Goal: Task Accomplishment & Management: Complete application form

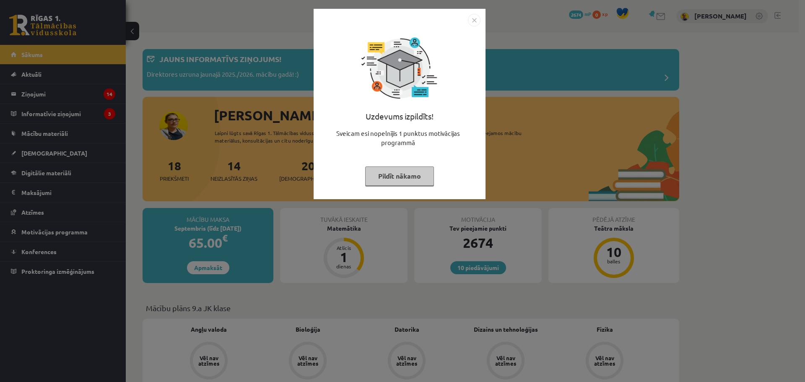
click at [385, 184] on button "Pildīt nākamo" at bounding box center [399, 175] width 69 height 19
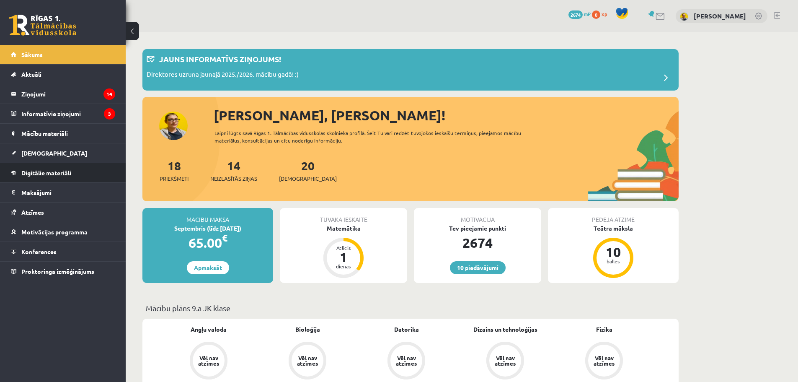
click at [56, 169] on link "Digitālie materiāli" at bounding box center [63, 172] width 104 height 19
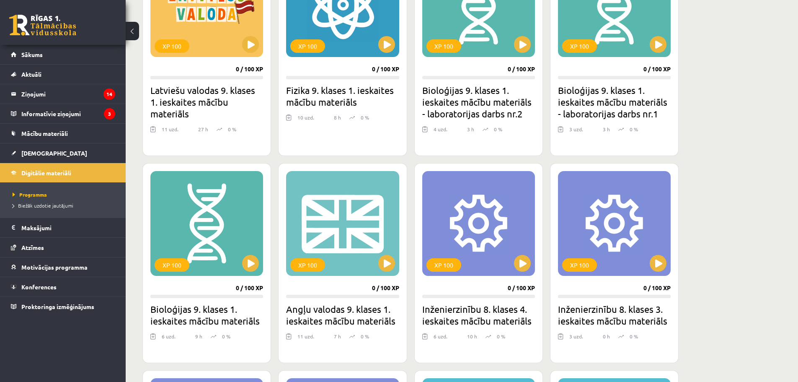
scroll to position [201, 0]
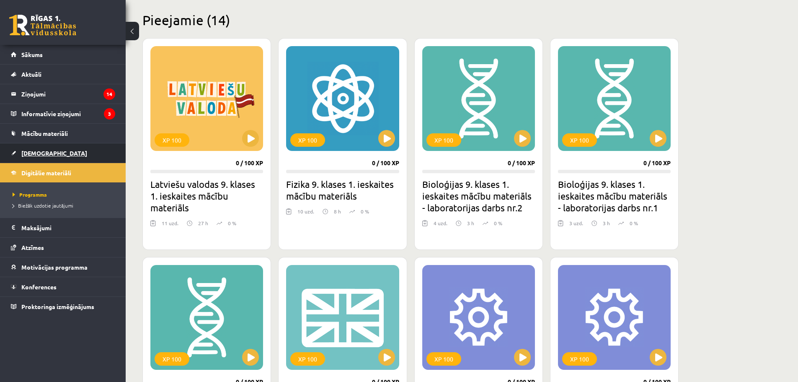
click at [88, 150] on link "[DEMOGRAPHIC_DATA]" at bounding box center [63, 152] width 104 height 19
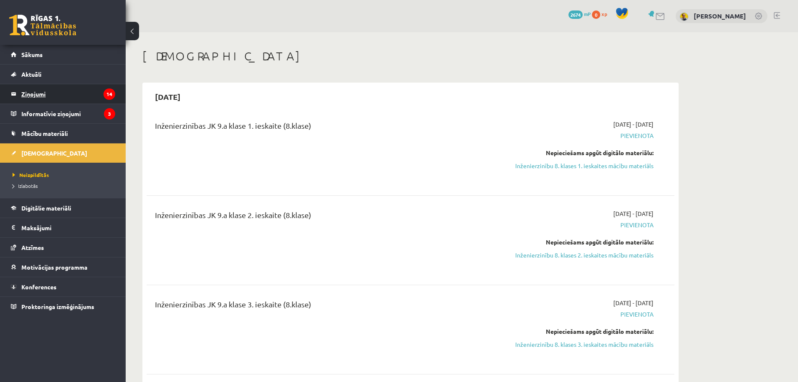
click at [49, 98] on legend "Ziņojumi 14" at bounding box center [68, 93] width 94 height 19
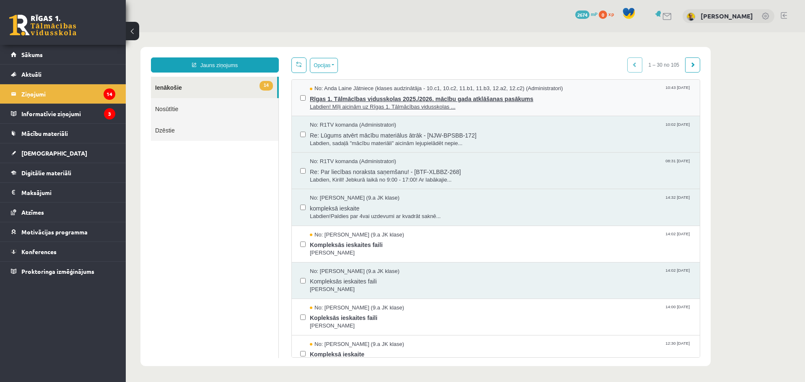
click at [344, 103] on span "Labdien! Mīļi aicinām uz Rīgas 1. Tālmācības vidusskolas ..." at bounding box center [500, 107] width 381 height 8
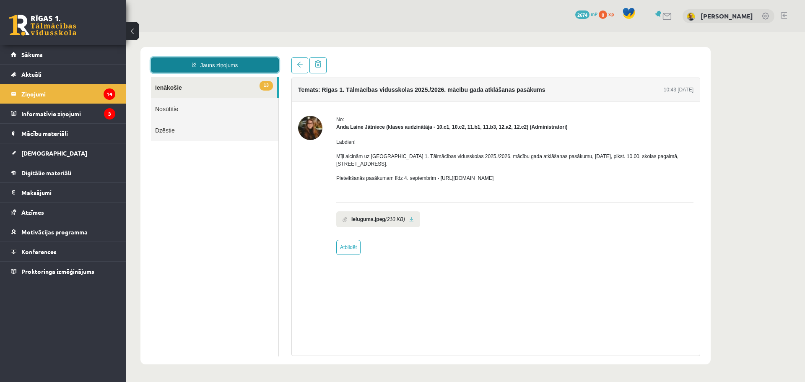
click at [181, 64] on link "Jauns ziņojums" at bounding box center [215, 64] width 128 height 15
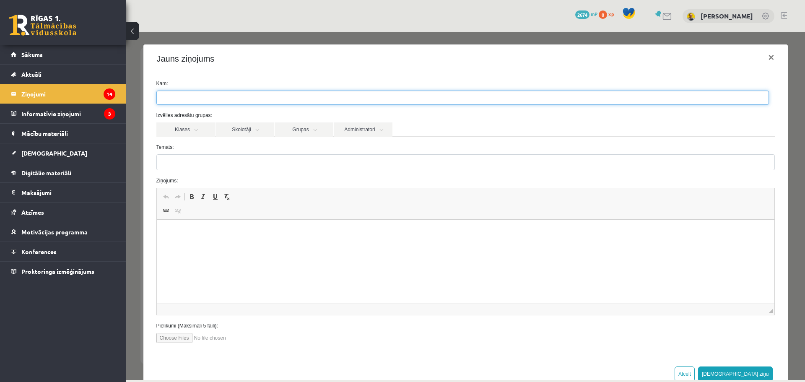
click at [209, 91] on span at bounding box center [462, 98] width 612 height 14
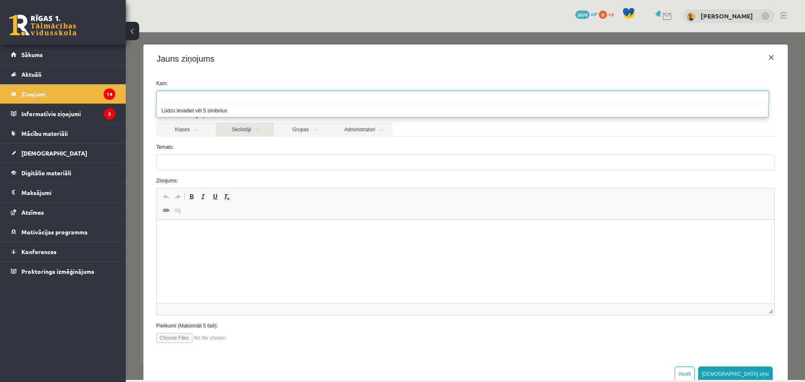
click at [220, 134] on link "Skolotāji" at bounding box center [244, 129] width 59 height 14
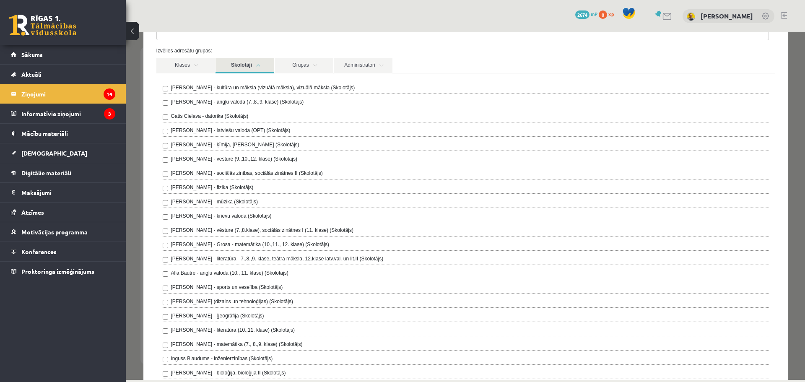
scroll to position [84, 0]
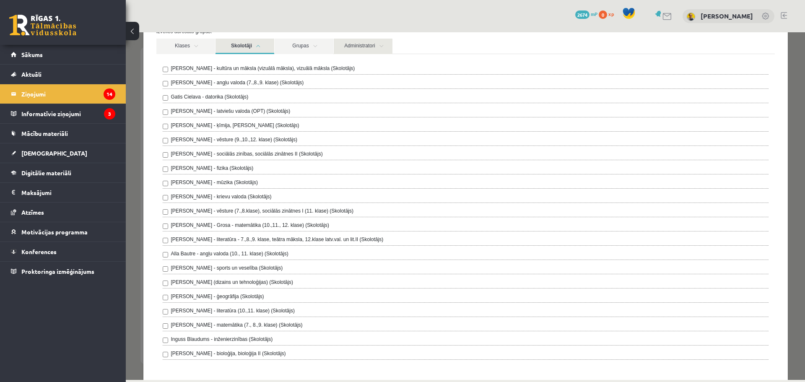
click at [367, 51] on link "Administratori" at bounding box center [363, 47] width 59 height 16
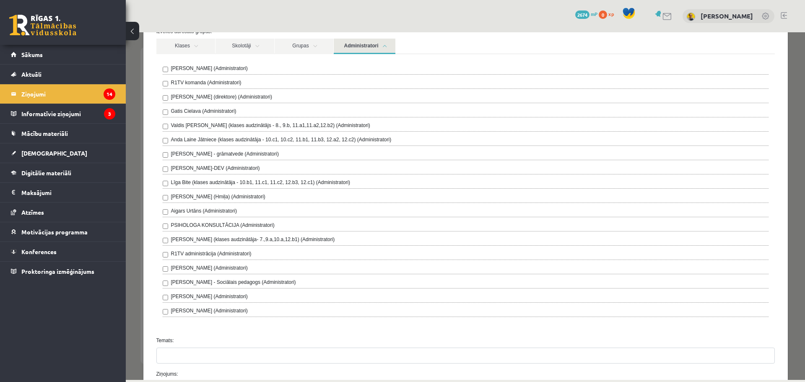
click at [266, 241] on label "Amanda Saulīte-Kirilko (klases audzinātāja- 7.,9.a,10.a,12.b1) (Administratori)" at bounding box center [253, 239] width 164 height 8
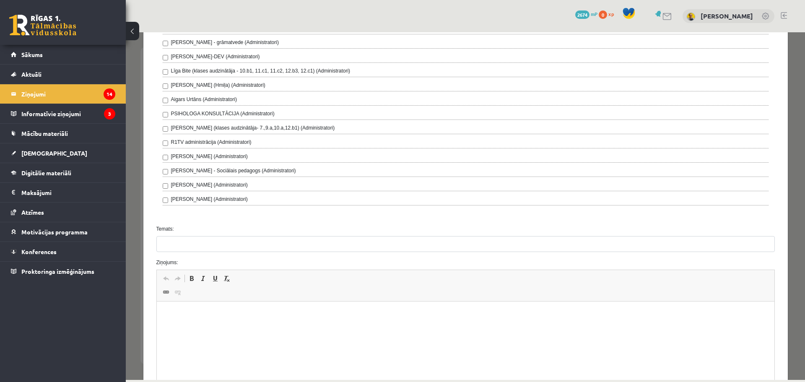
scroll to position [210, 0]
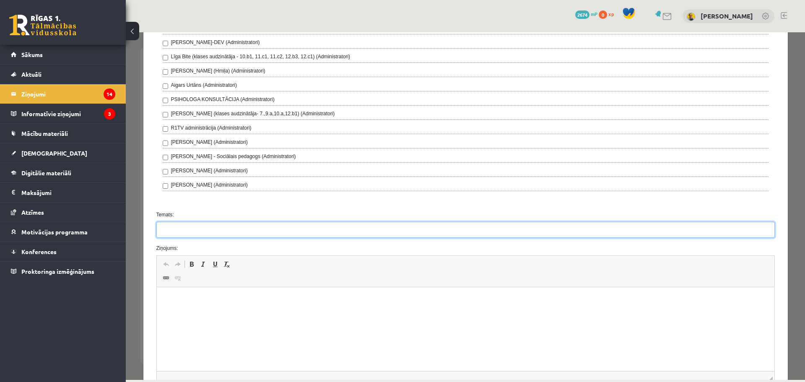
click at [222, 229] on input "Temats:" at bounding box center [465, 230] width 618 height 16
type input "**********"
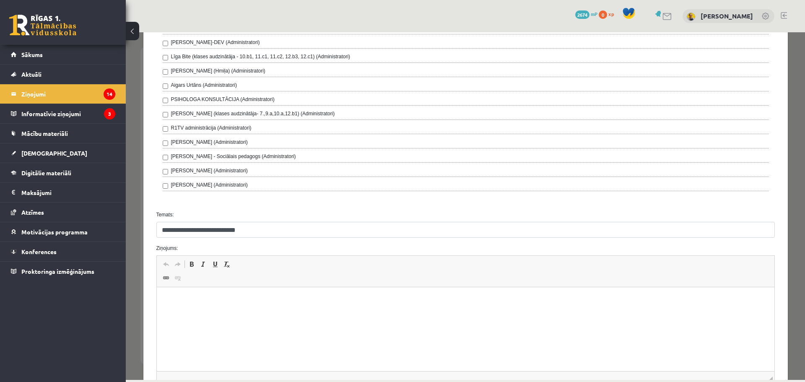
click at [259, 292] on html at bounding box center [464, 300] width 617 height 26
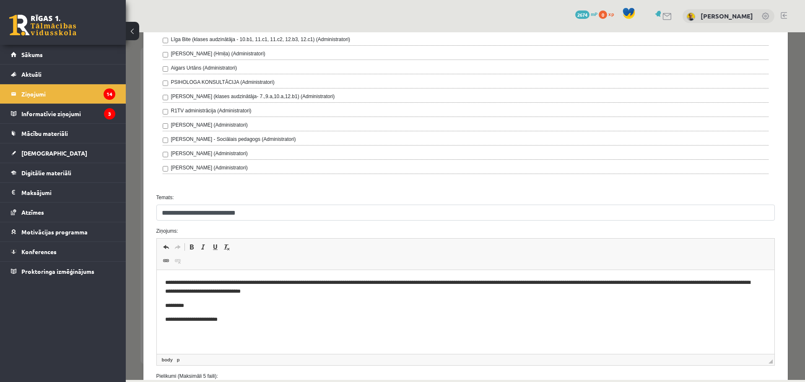
scroll to position [300, 0]
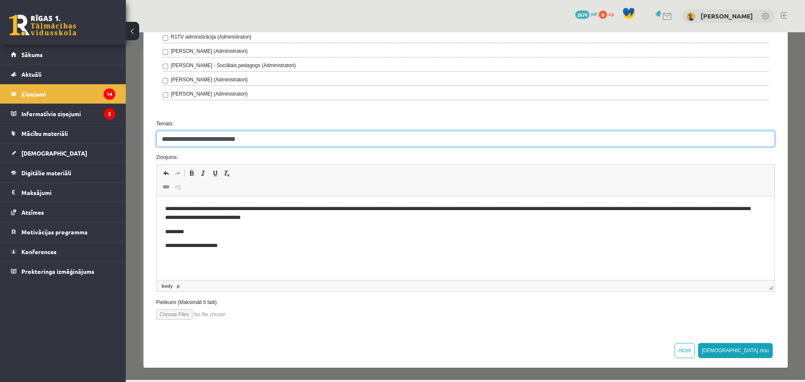
click at [211, 143] on input "**********" at bounding box center [465, 139] width 618 height 16
click at [211, 142] on input "**********" at bounding box center [465, 139] width 618 height 16
click at [212, 142] on input "**********" at bounding box center [465, 139] width 618 height 16
type input "**********"
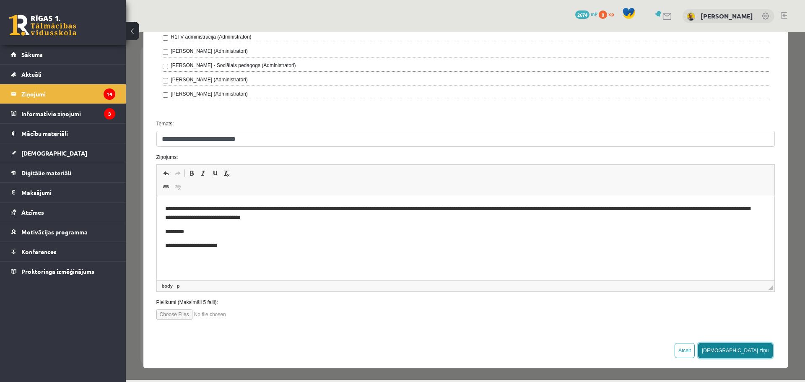
click at [754, 346] on button "Sūtīt ziņu" at bounding box center [735, 350] width 75 height 15
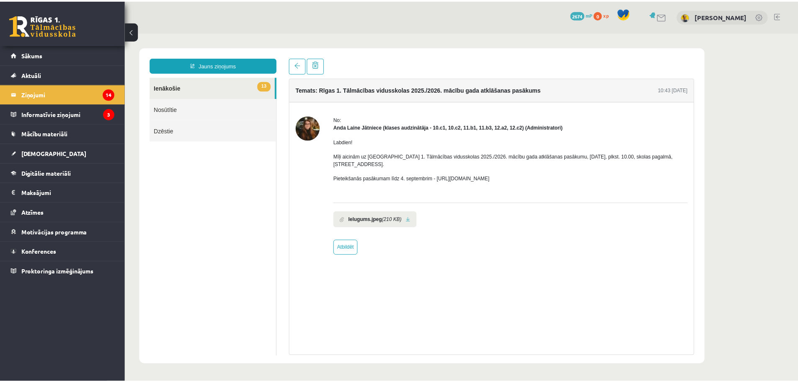
scroll to position [0, 0]
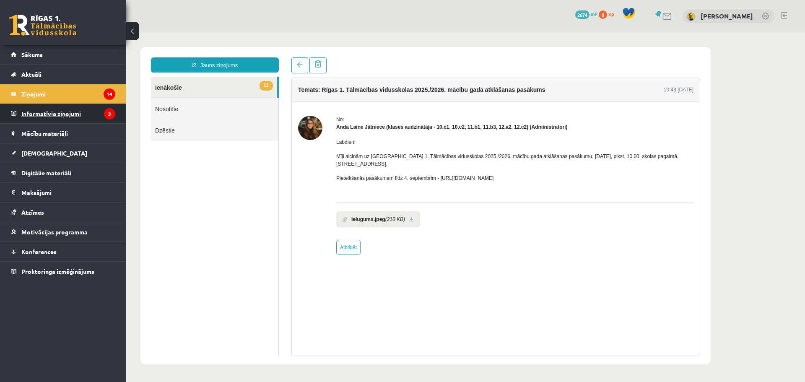
click at [72, 111] on legend "Informatīvie ziņojumi 3" at bounding box center [68, 113] width 94 height 19
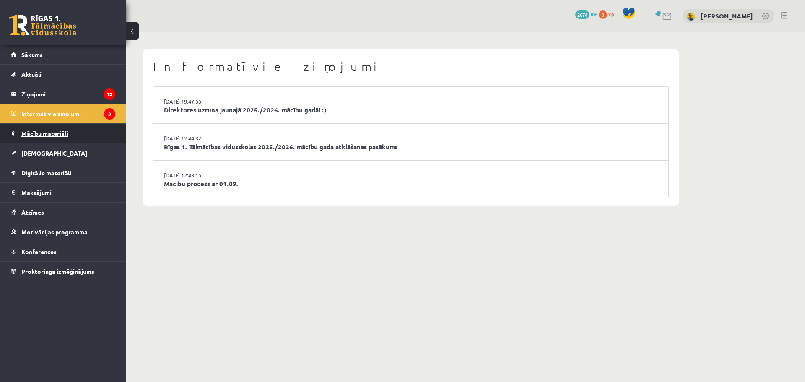
click at [71, 130] on link "Mācību materiāli" at bounding box center [63, 133] width 104 height 19
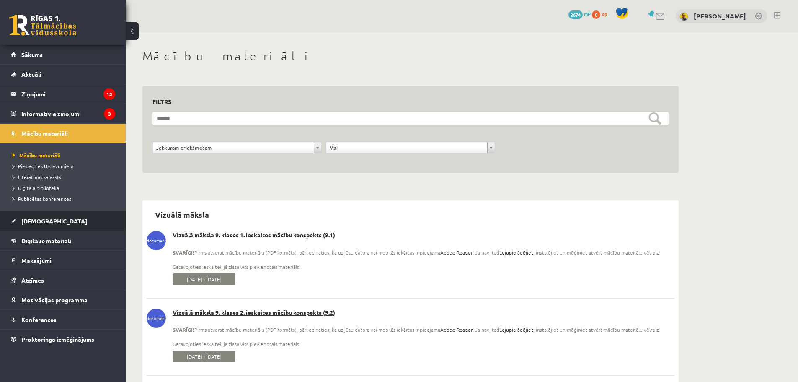
click at [40, 217] on link "[DEMOGRAPHIC_DATA]" at bounding box center [63, 220] width 104 height 19
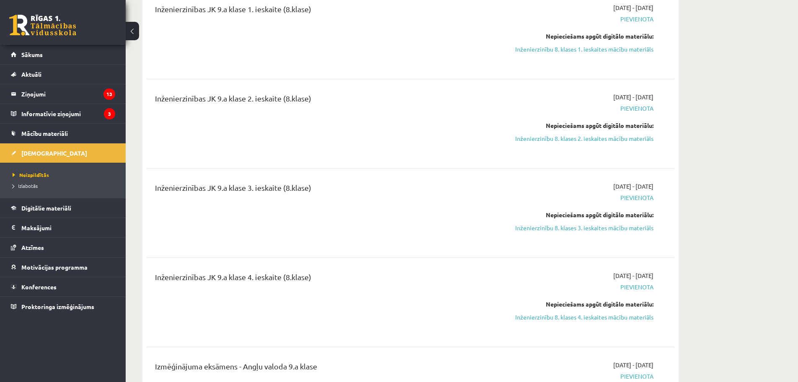
scroll to position [42, 0]
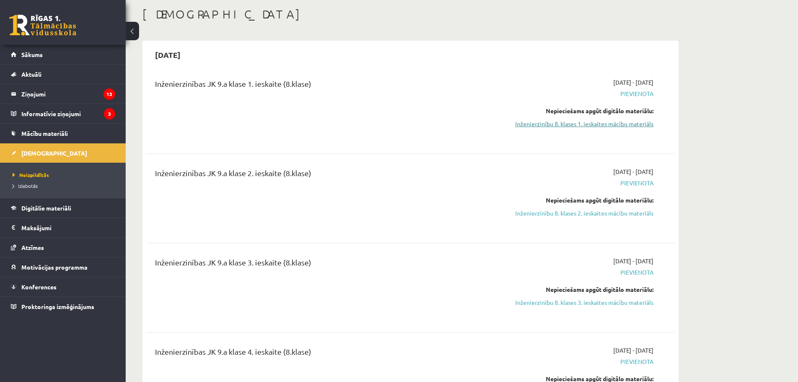
click at [595, 126] on link "Inženierzinību 8. klases 1. ieskaites mācību materiāls" at bounding box center [575, 123] width 158 height 9
click at [50, 205] on span "Digitālie materiāli" at bounding box center [46, 208] width 50 height 8
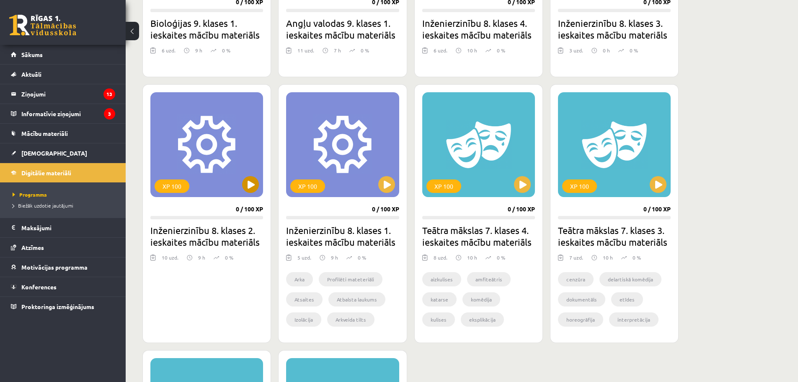
scroll to position [587, 0]
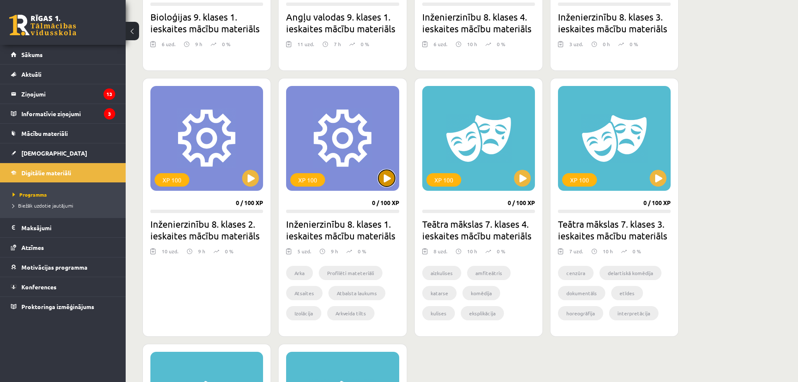
click at [391, 179] on button at bounding box center [386, 178] width 17 height 17
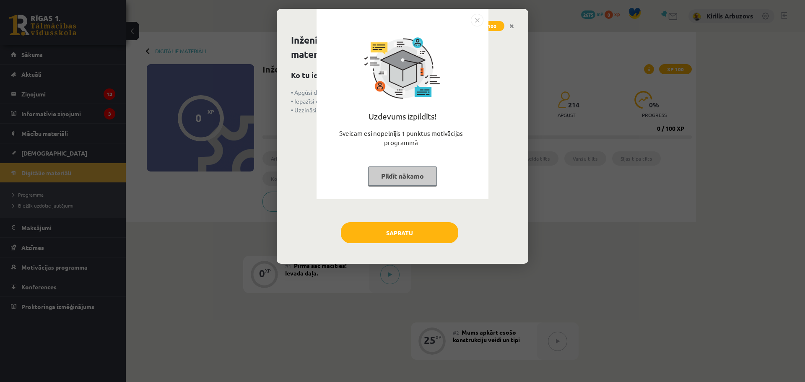
click at [403, 180] on button "Pildīt nākamo" at bounding box center [402, 175] width 69 height 19
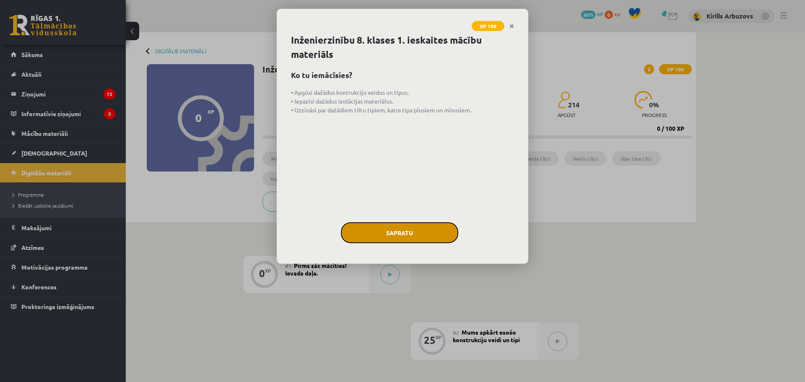
click at [395, 228] on button "Sapratu" at bounding box center [399, 232] width 117 height 21
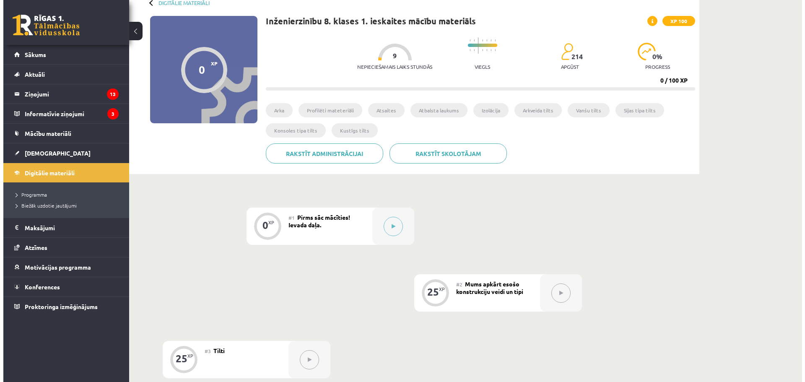
scroll to position [210, 0]
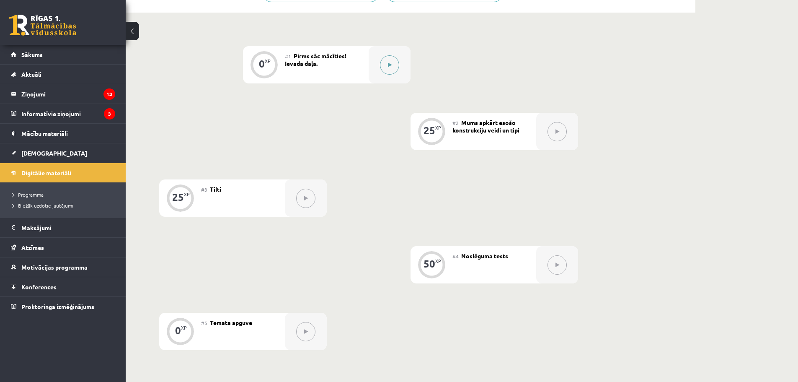
click at [388, 71] on button at bounding box center [389, 64] width 19 height 19
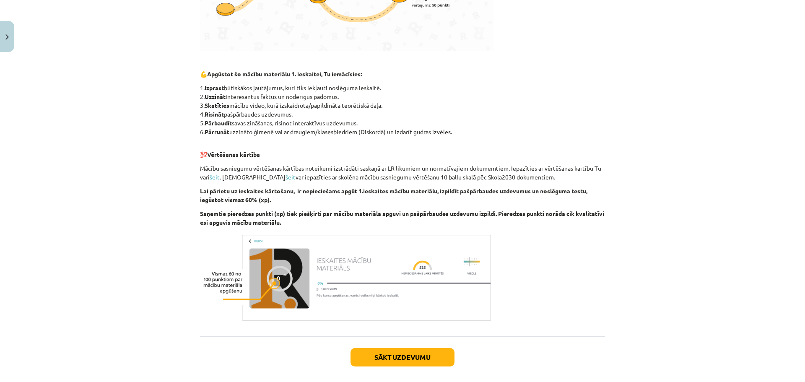
scroll to position [383, 0]
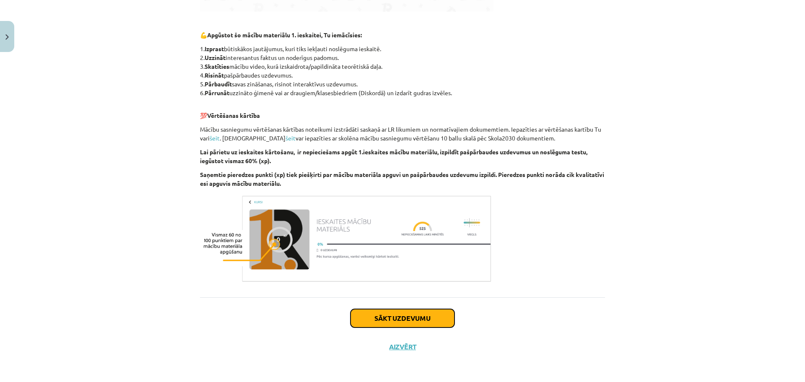
click at [414, 310] on button "Sākt uzdevumu" at bounding box center [402, 318] width 104 height 18
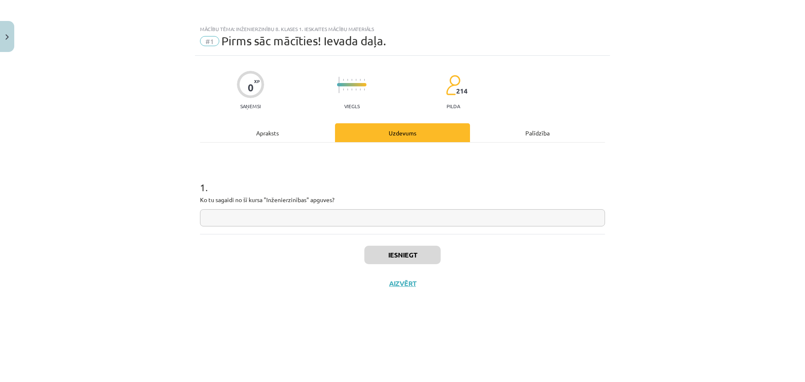
click at [307, 210] on input "text" at bounding box center [402, 217] width 405 height 17
click at [400, 280] on button "Aizvērt" at bounding box center [402, 283] width 32 height 8
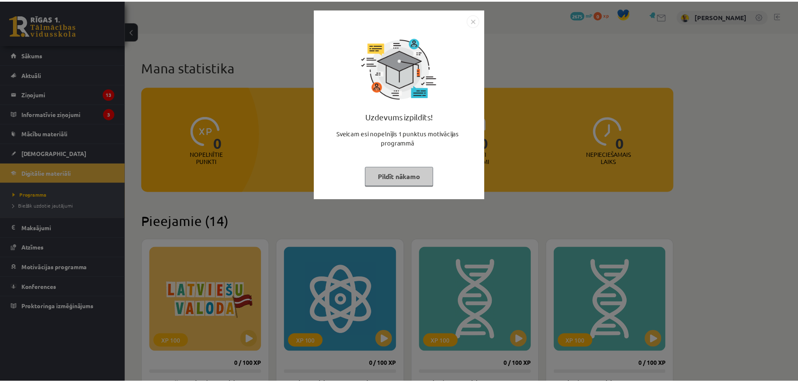
scroll to position [587, 0]
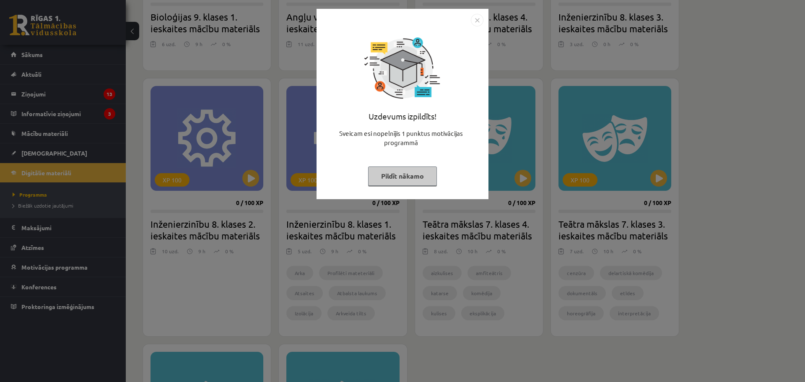
click at [471, 24] on img "Close" at bounding box center [477, 20] width 13 height 13
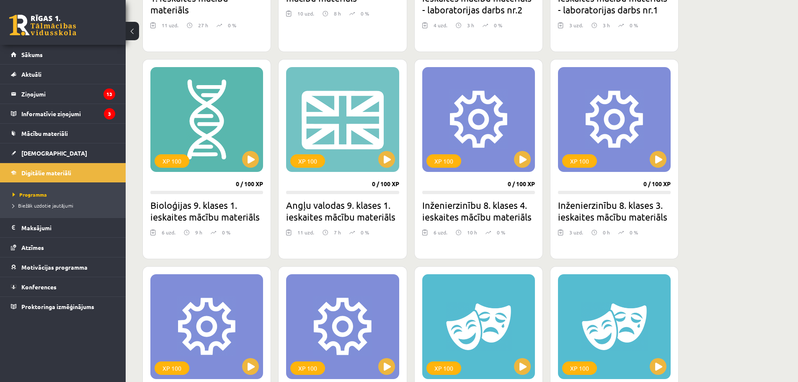
scroll to position [293, 0]
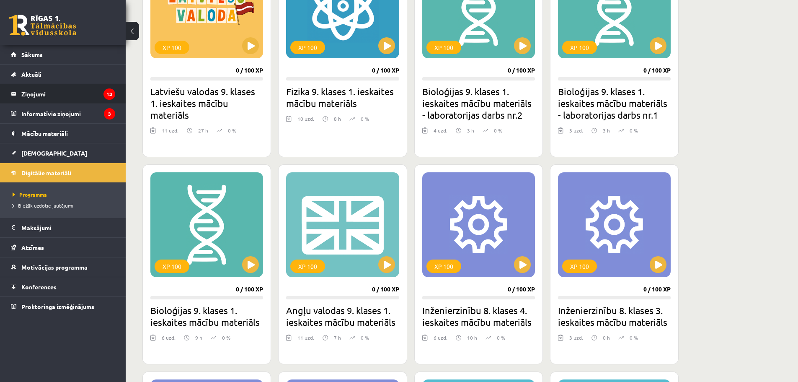
click at [44, 98] on legend "Ziņojumi 13" at bounding box center [68, 93] width 94 height 19
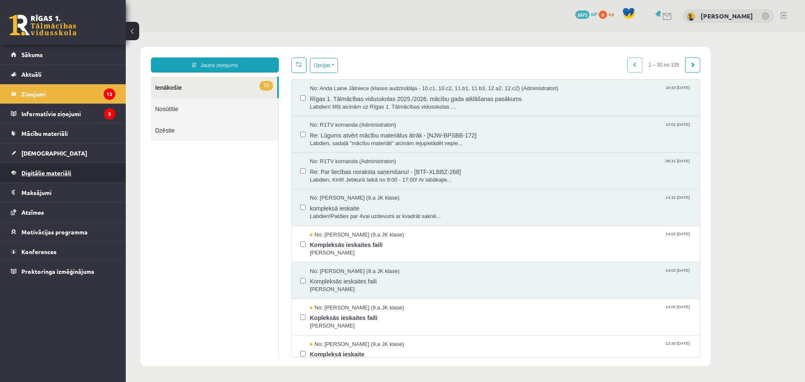
click at [43, 178] on link "Digitālie materiāli" at bounding box center [63, 172] width 104 height 19
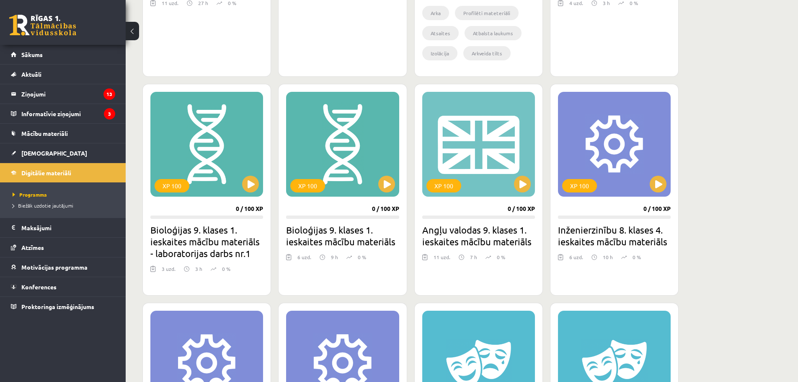
scroll to position [461, 0]
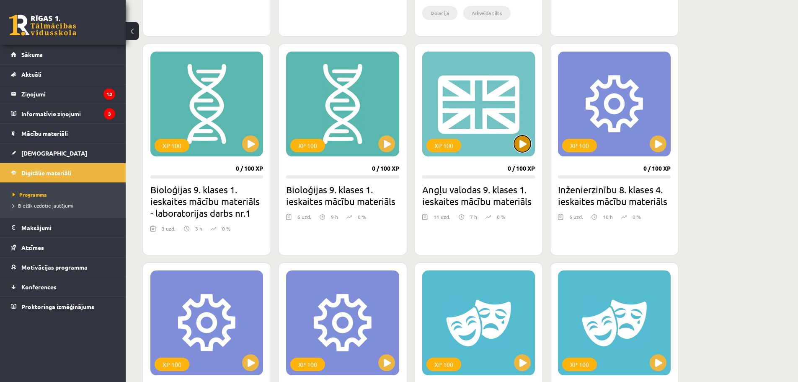
click at [518, 145] on button at bounding box center [522, 143] width 17 height 17
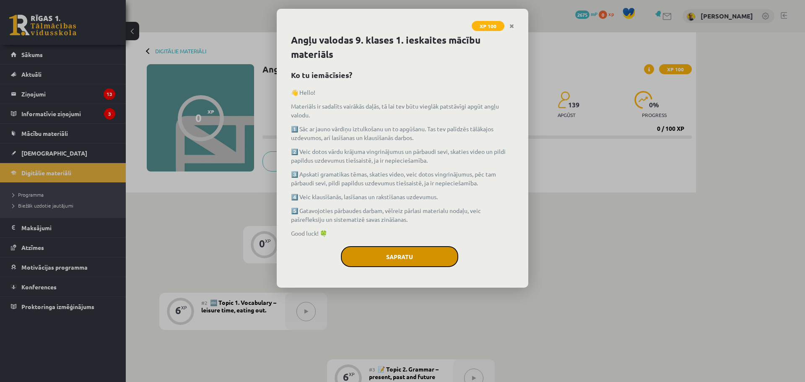
click at [372, 262] on button "Sapratu" at bounding box center [399, 256] width 117 height 21
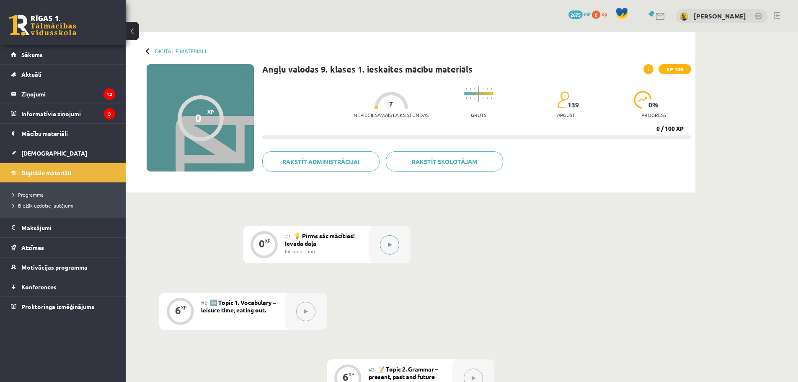
click at [394, 247] on button at bounding box center [389, 244] width 19 height 19
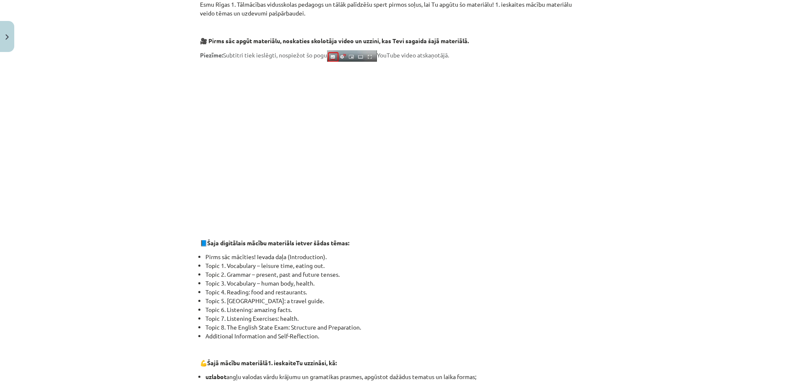
scroll to position [168, 0]
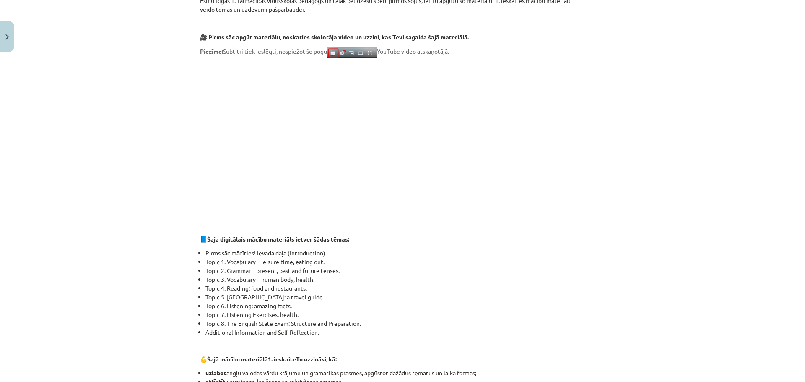
click at [573, 248] on div "👋 Esi sveicināts priekšmeta Angļu valoda 1. ieskaites mācību materiāla apguvē. …" at bounding box center [402, 302] width 405 height 640
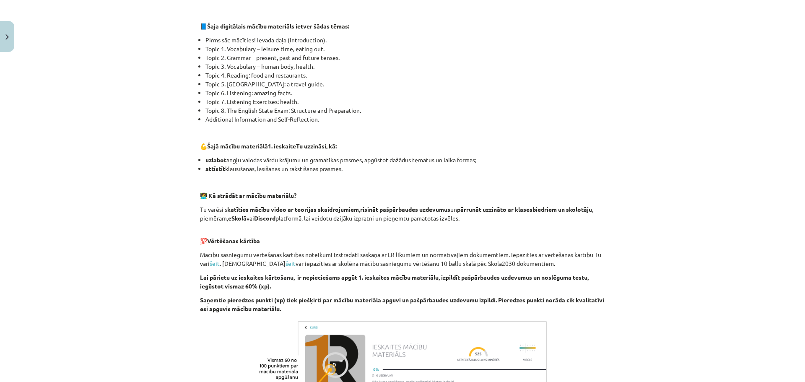
scroll to position [506, 0]
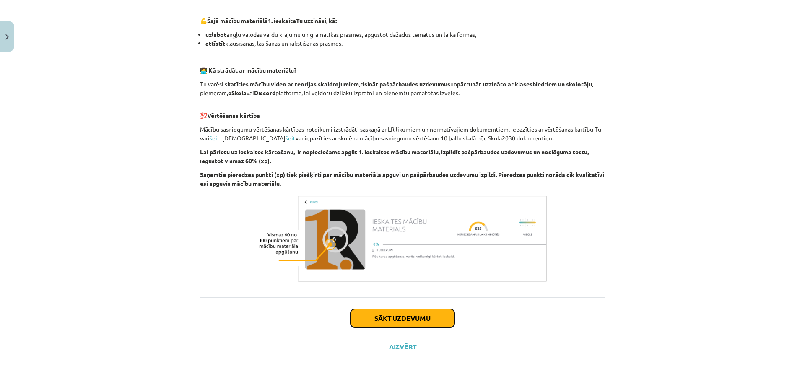
click at [398, 321] on button "Sākt uzdevumu" at bounding box center [402, 318] width 104 height 18
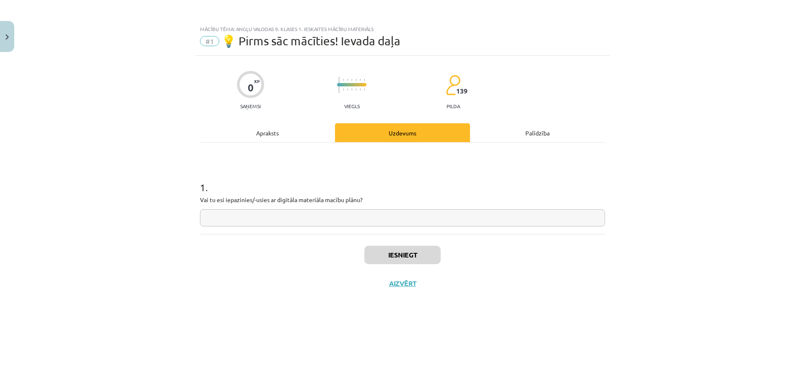
scroll to position [0, 0]
click at [278, 223] on input "text" at bounding box center [402, 217] width 405 height 17
type input "**"
click at [382, 263] on button "Iesniegt" at bounding box center [402, 255] width 76 height 18
click at [406, 296] on button "Nākamā nodarbība" at bounding box center [402, 288] width 82 height 19
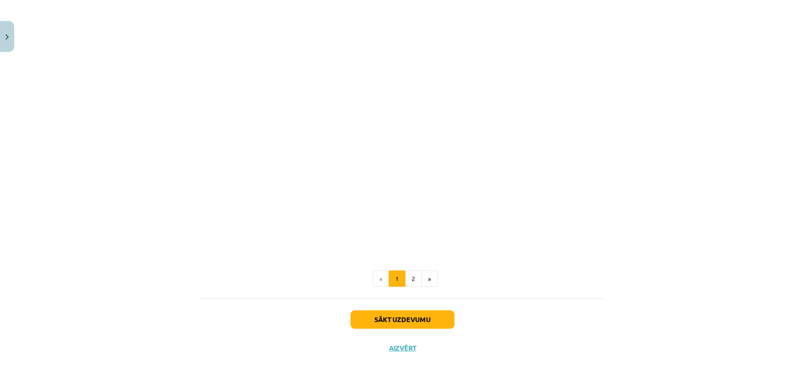
scroll to position [732, 0]
click at [415, 276] on button "2" at bounding box center [413, 277] width 17 height 17
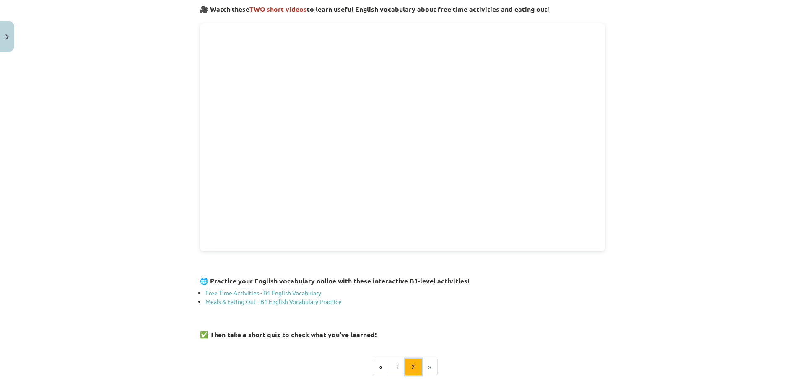
scroll to position [150, 0]
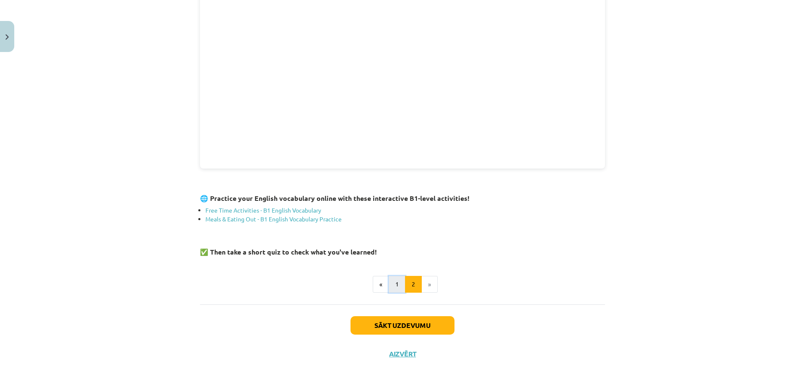
click at [397, 285] on button "1" at bounding box center [396, 284] width 17 height 17
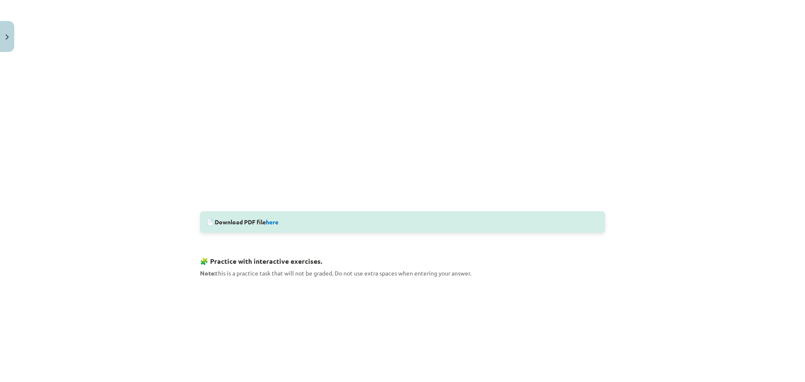
scroll to position [342, 0]
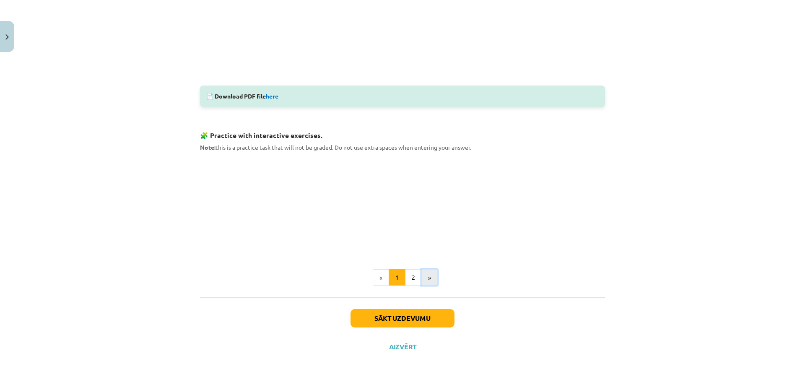
click at [428, 282] on button "»" at bounding box center [429, 277] width 16 height 17
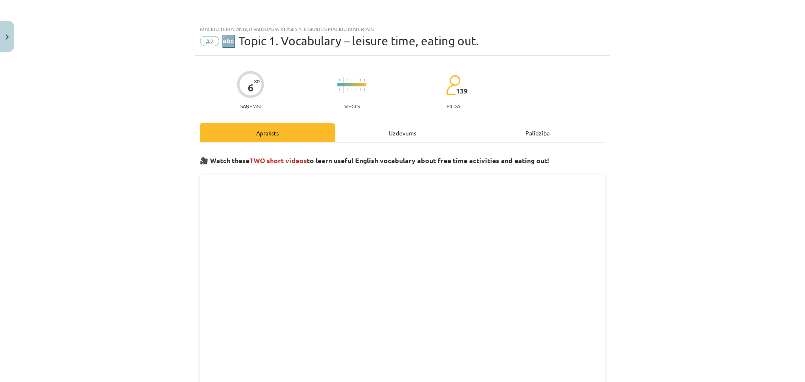
scroll to position [240, 0]
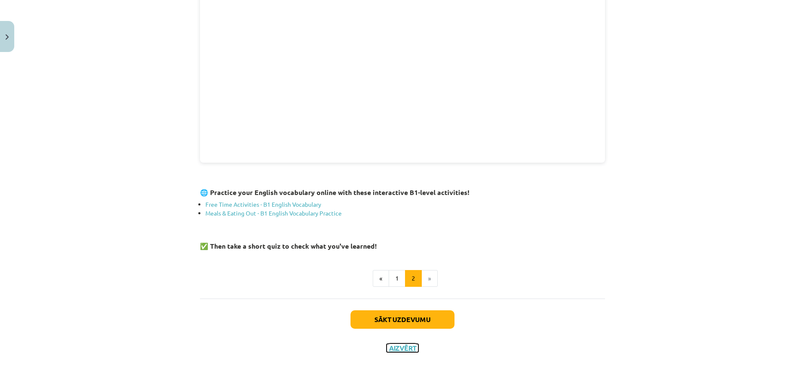
click at [399, 349] on button "Aizvērt" at bounding box center [402, 348] width 32 height 8
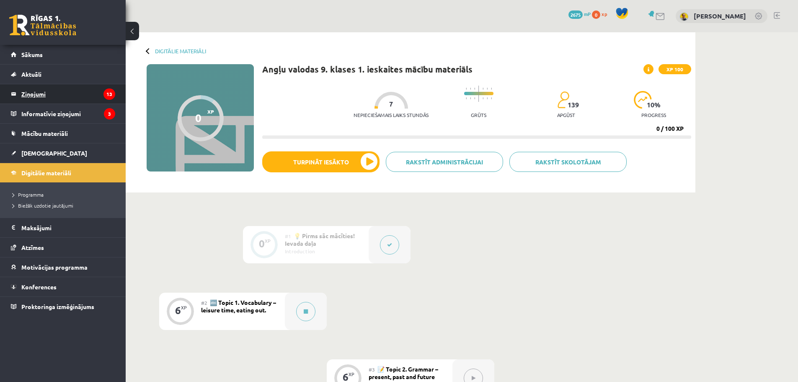
click at [44, 93] on legend "Ziņojumi 13" at bounding box center [68, 93] width 94 height 19
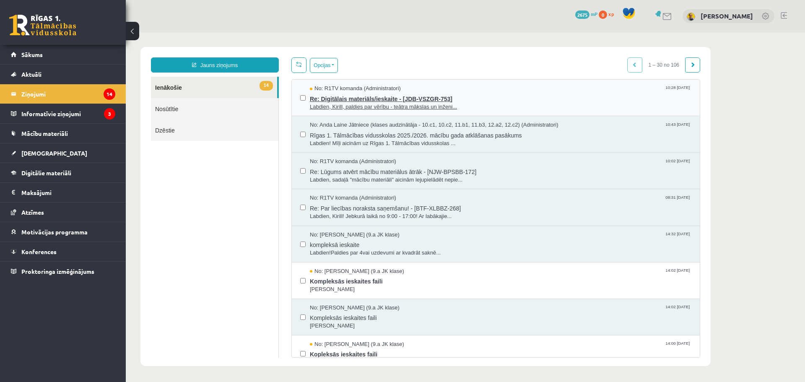
click at [372, 105] on span "Labdien, Kirill, paldies par vērību - teātra mākslas un inženi..." at bounding box center [500, 107] width 381 height 8
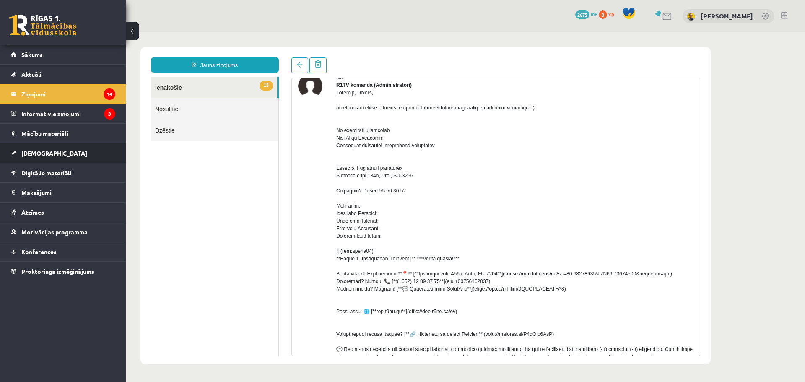
click at [47, 160] on link "[DEMOGRAPHIC_DATA]" at bounding box center [63, 152] width 104 height 19
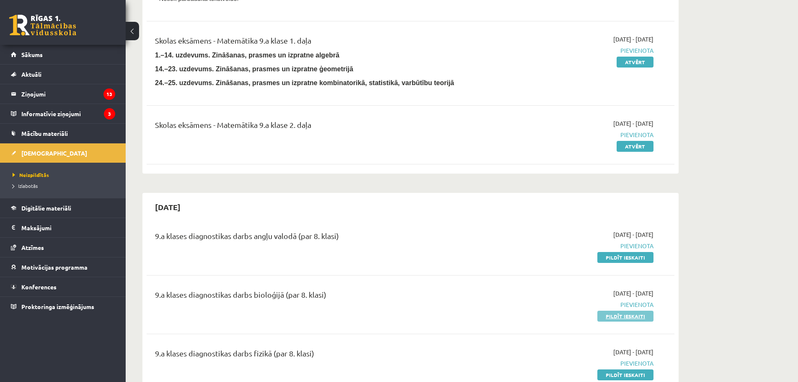
scroll to position [42, 0]
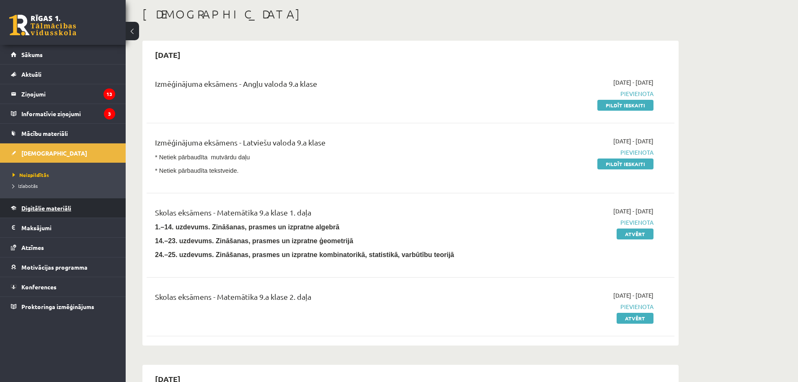
click at [47, 205] on span "Digitālie materiāli" at bounding box center [46, 208] width 50 height 8
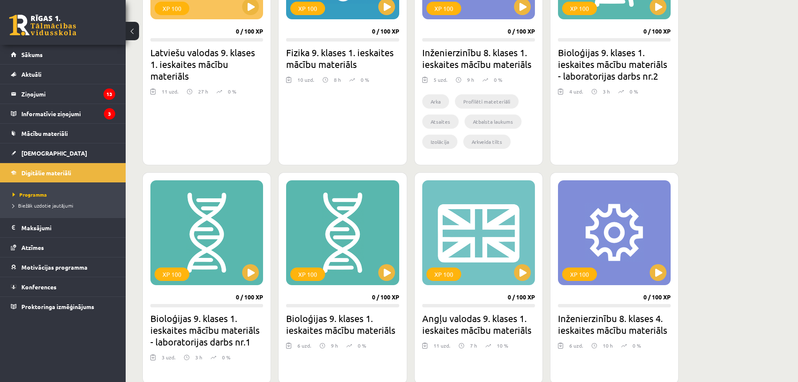
scroll to position [377, 0]
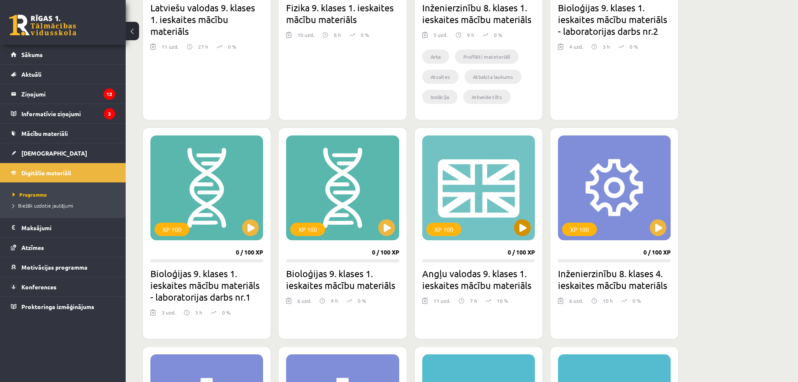
click at [481, 231] on div "XP 100" at bounding box center [478, 187] width 113 height 105
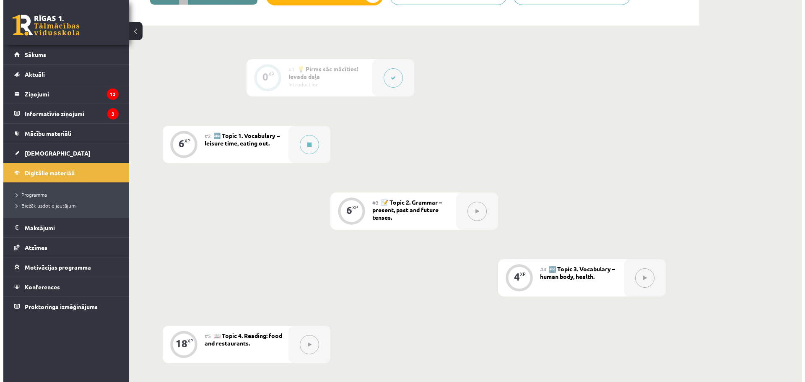
scroll to position [168, 0]
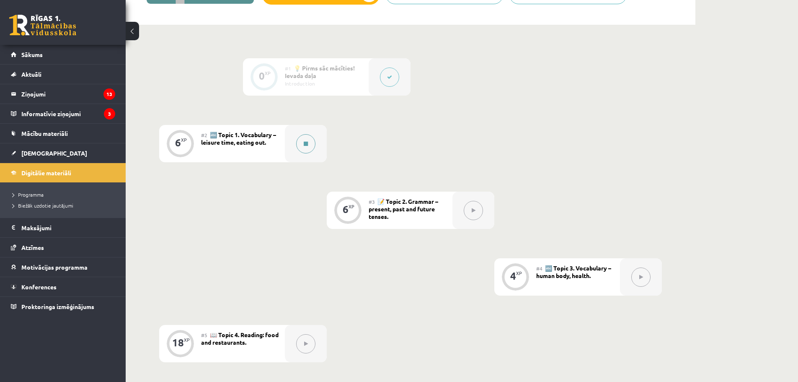
click at [305, 137] on button at bounding box center [305, 143] width 19 height 19
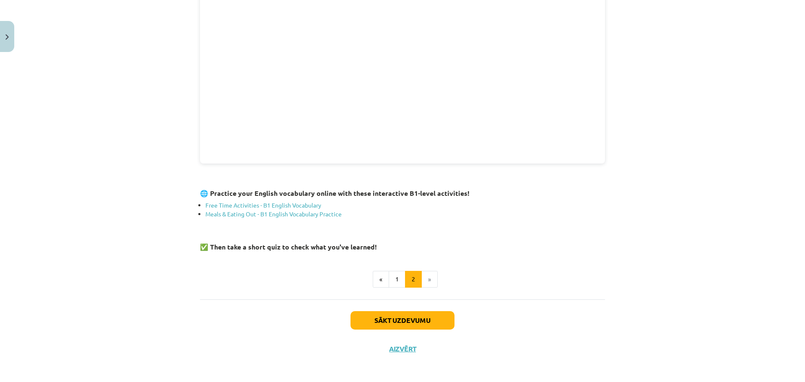
scroll to position [240, 0]
click at [411, 320] on button "Sākt uzdevumu" at bounding box center [402, 319] width 104 height 18
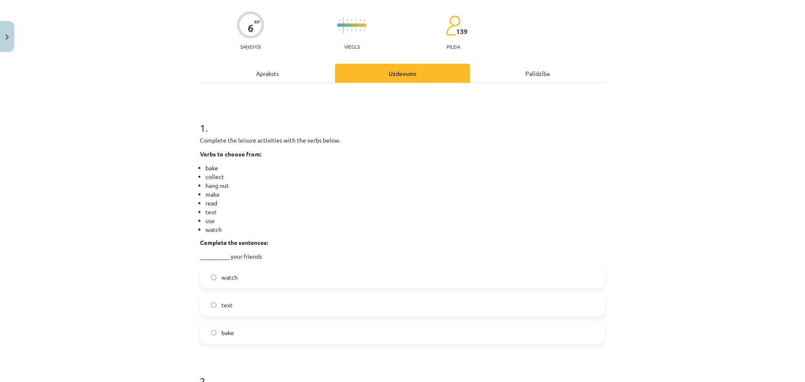
scroll to position [105, 0]
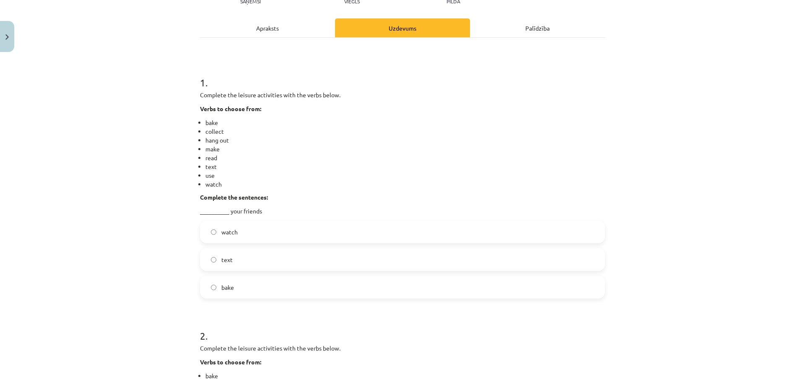
click at [261, 264] on label "text" at bounding box center [402, 259] width 403 height 21
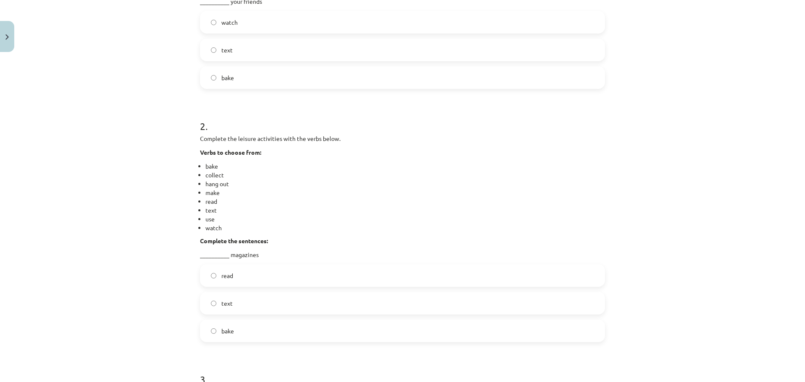
scroll to position [398, 0]
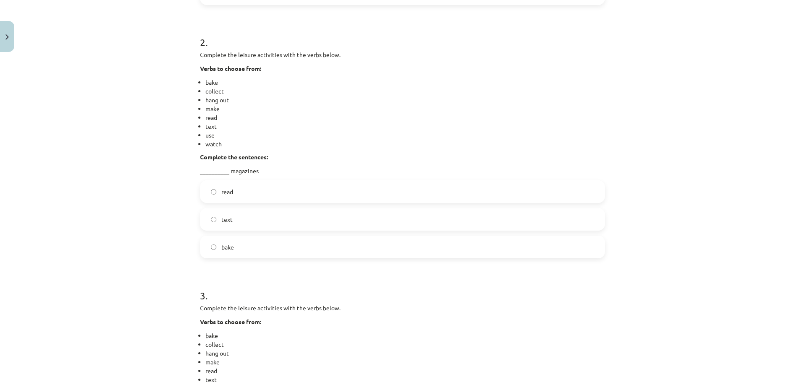
click at [256, 197] on label "read" at bounding box center [402, 191] width 403 height 21
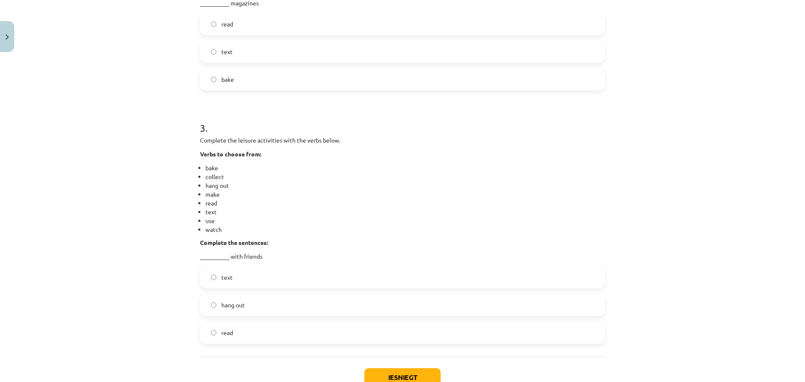
scroll to position [608, 0]
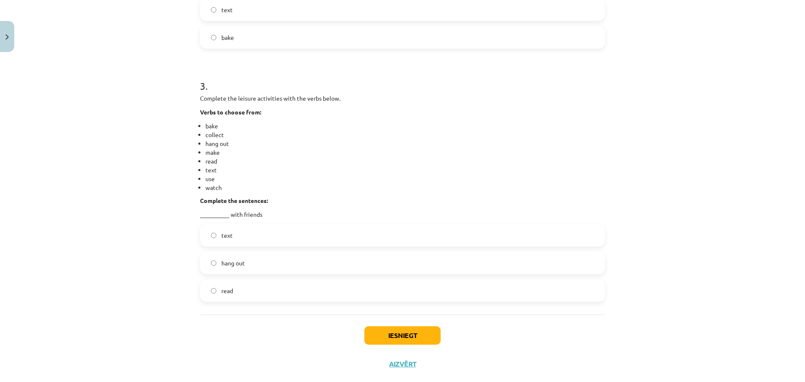
click at [258, 261] on label "hang out" at bounding box center [402, 262] width 403 height 21
click at [385, 323] on div "Iesniegt Aizvērt" at bounding box center [402, 343] width 405 height 59
click at [388, 332] on button "Iesniegt" at bounding box center [402, 335] width 76 height 18
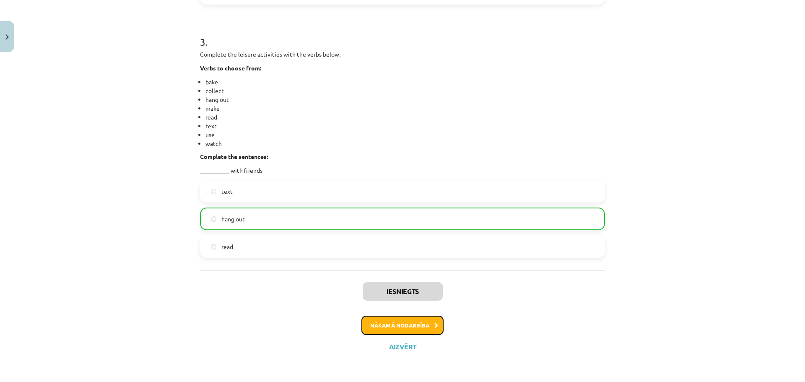
click at [424, 332] on button "Nākamā nodarbība" at bounding box center [402, 325] width 82 height 19
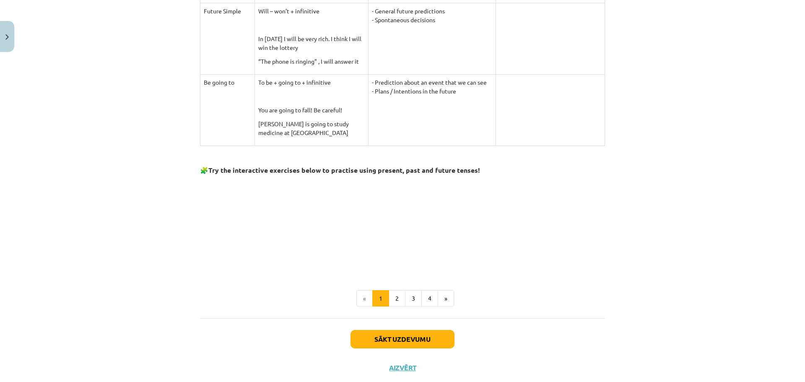
scroll to position [662, 0]
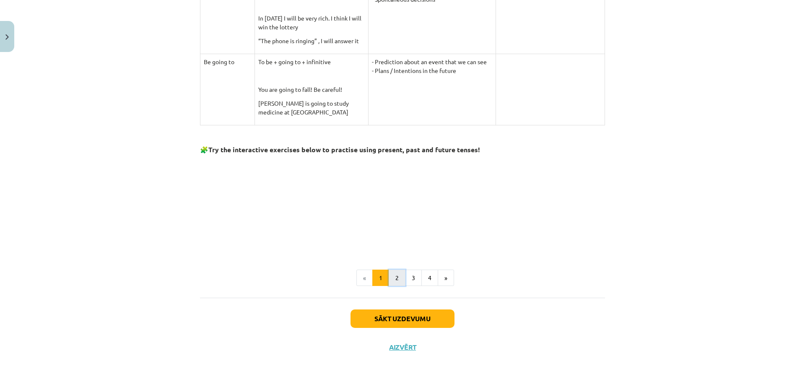
click at [392, 280] on button "2" at bounding box center [396, 277] width 17 height 17
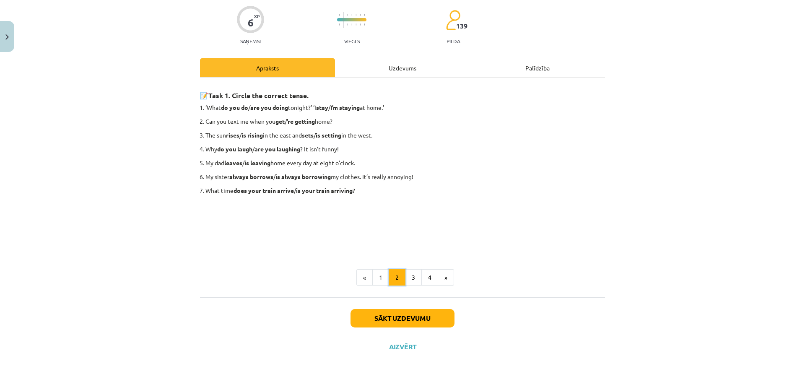
scroll to position [65, 0]
click at [411, 282] on button "3" at bounding box center [413, 277] width 17 height 17
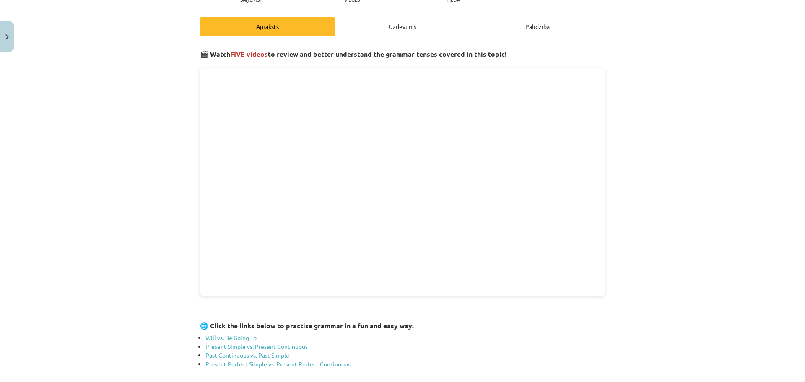
scroll to position [107, 0]
